Goal: Task Accomplishment & Management: Manage account settings

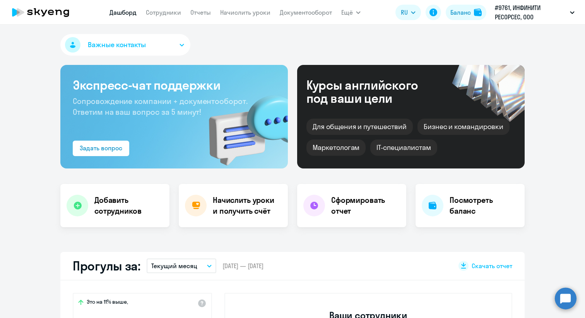
select select "30"
click at [165, 17] on nav "[PERSON_NAME] Отчеты Начислить уроки Документооборот" at bounding box center [220, 12] width 222 height 15
click at [167, 11] on link "Сотрудники" at bounding box center [163, 13] width 35 height 8
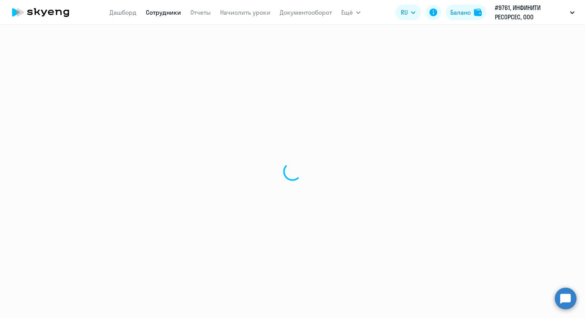
select select "30"
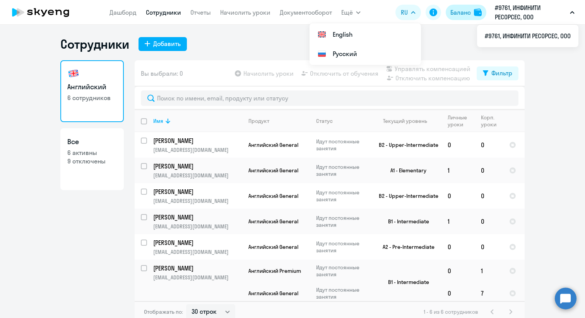
click at [462, 11] on div "Баланс" at bounding box center [460, 12] width 20 height 9
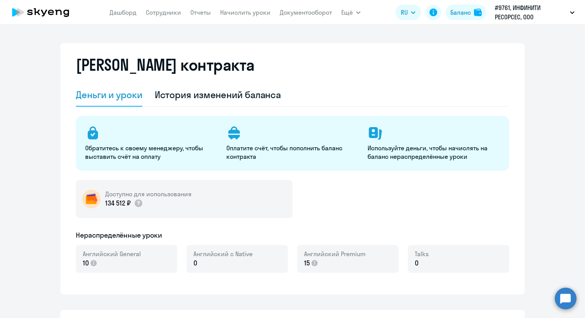
select select "english_adult_not_native_speaker"
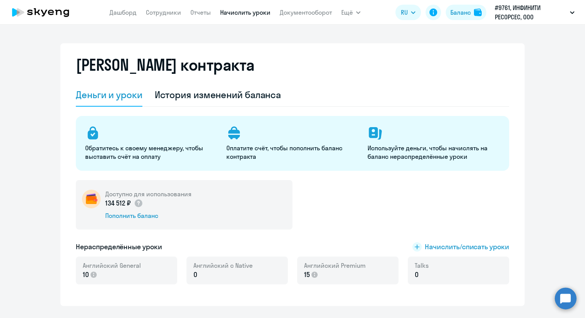
click at [240, 15] on link "Начислить уроки" at bounding box center [245, 13] width 50 height 8
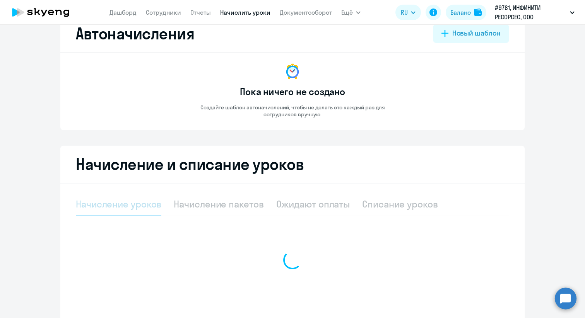
select select "10"
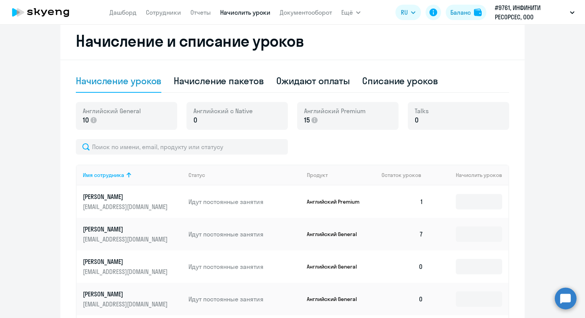
scroll to position [147, 0]
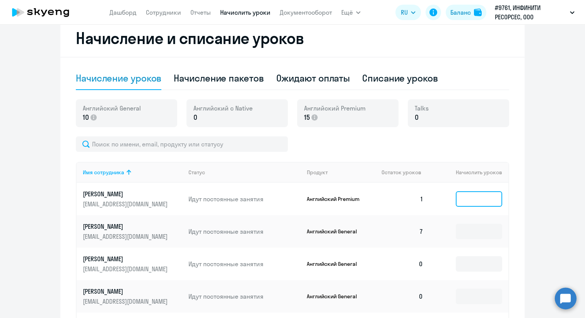
click at [481, 206] on input at bounding box center [478, 198] width 46 height 15
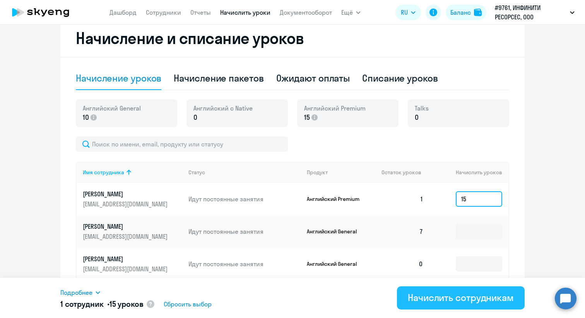
type input "15"
click at [485, 297] on div "Начислить сотрудникам" at bounding box center [461, 298] width 106 height 12
